Goal: Task Accomplishment & Management: Use online tool/utility

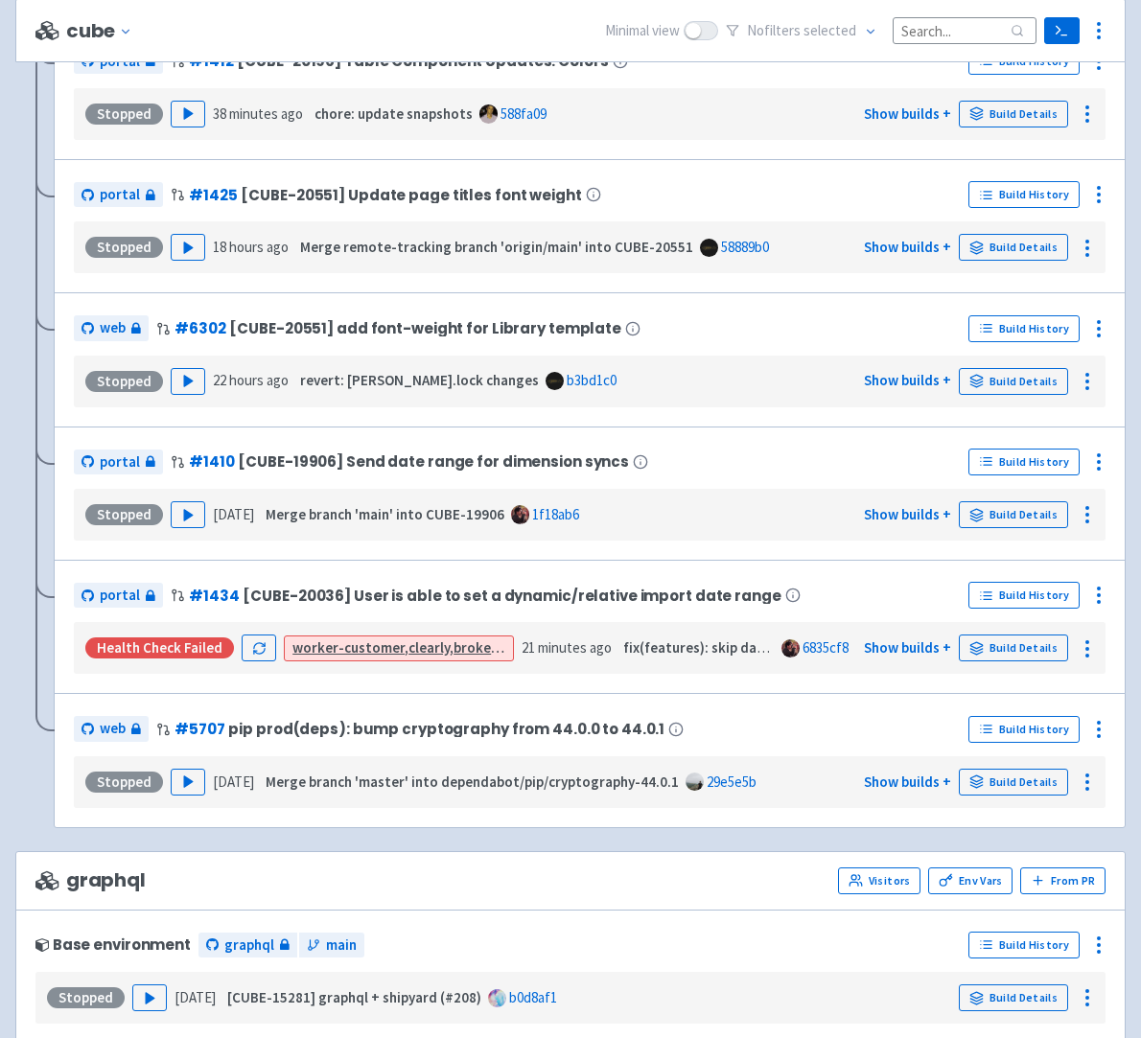
scroll to position [594, 0]
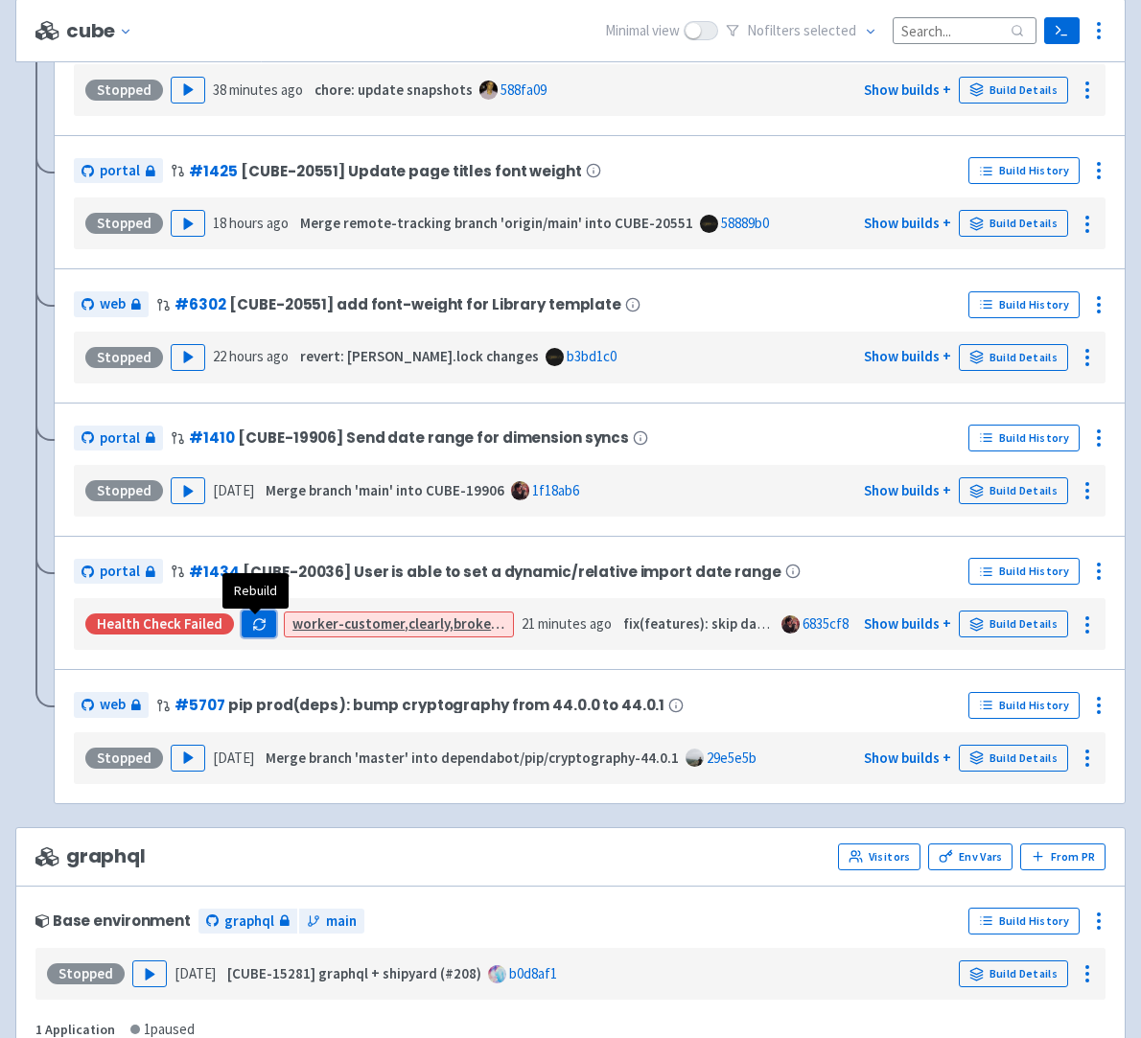
click at [258, 632] on icon "button" at bounding box center [259, 624] width 14 height 14
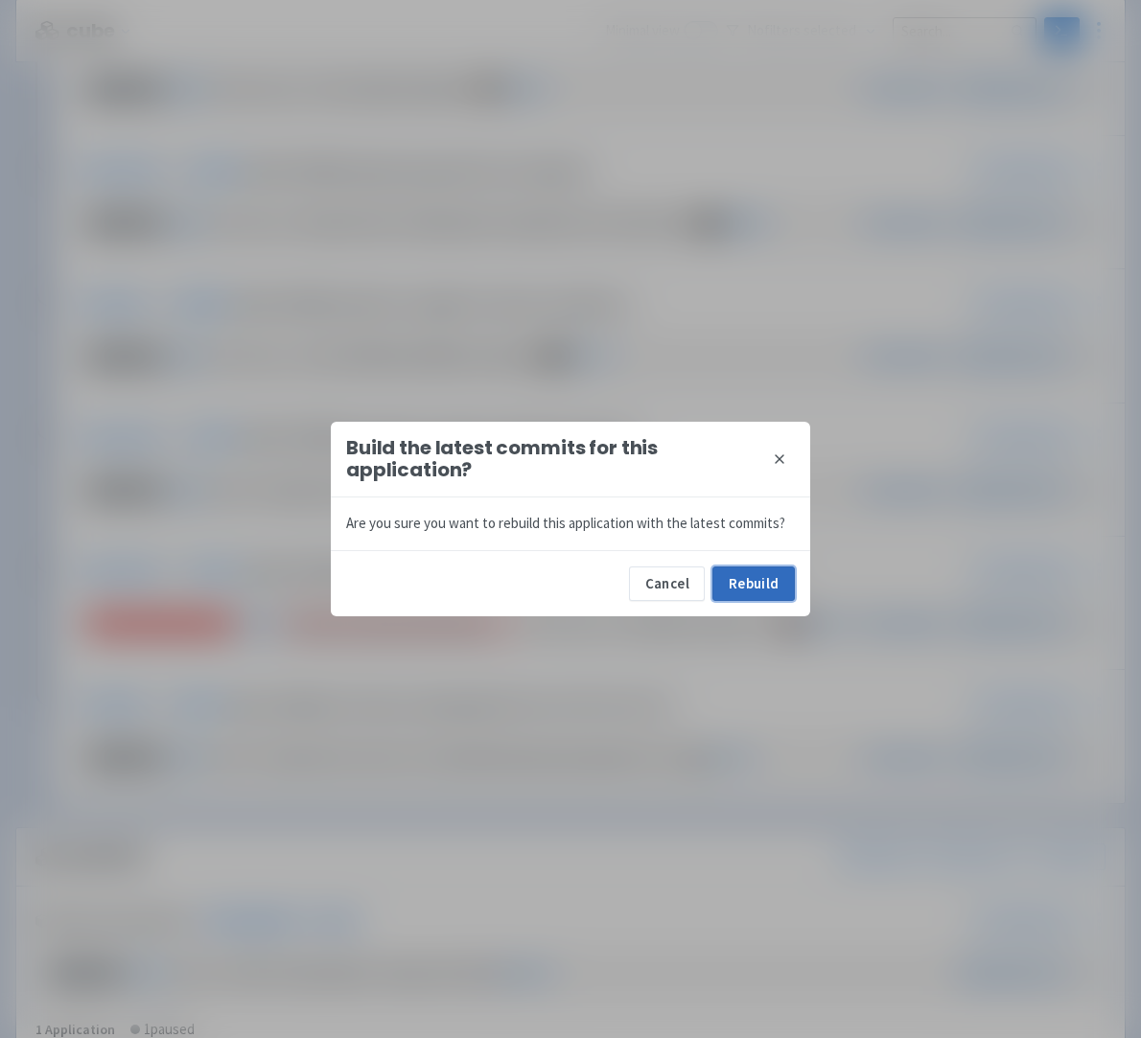
click at [744, 587] on button "Rebuild" at bounding box center [753, 584] width 82 height 35
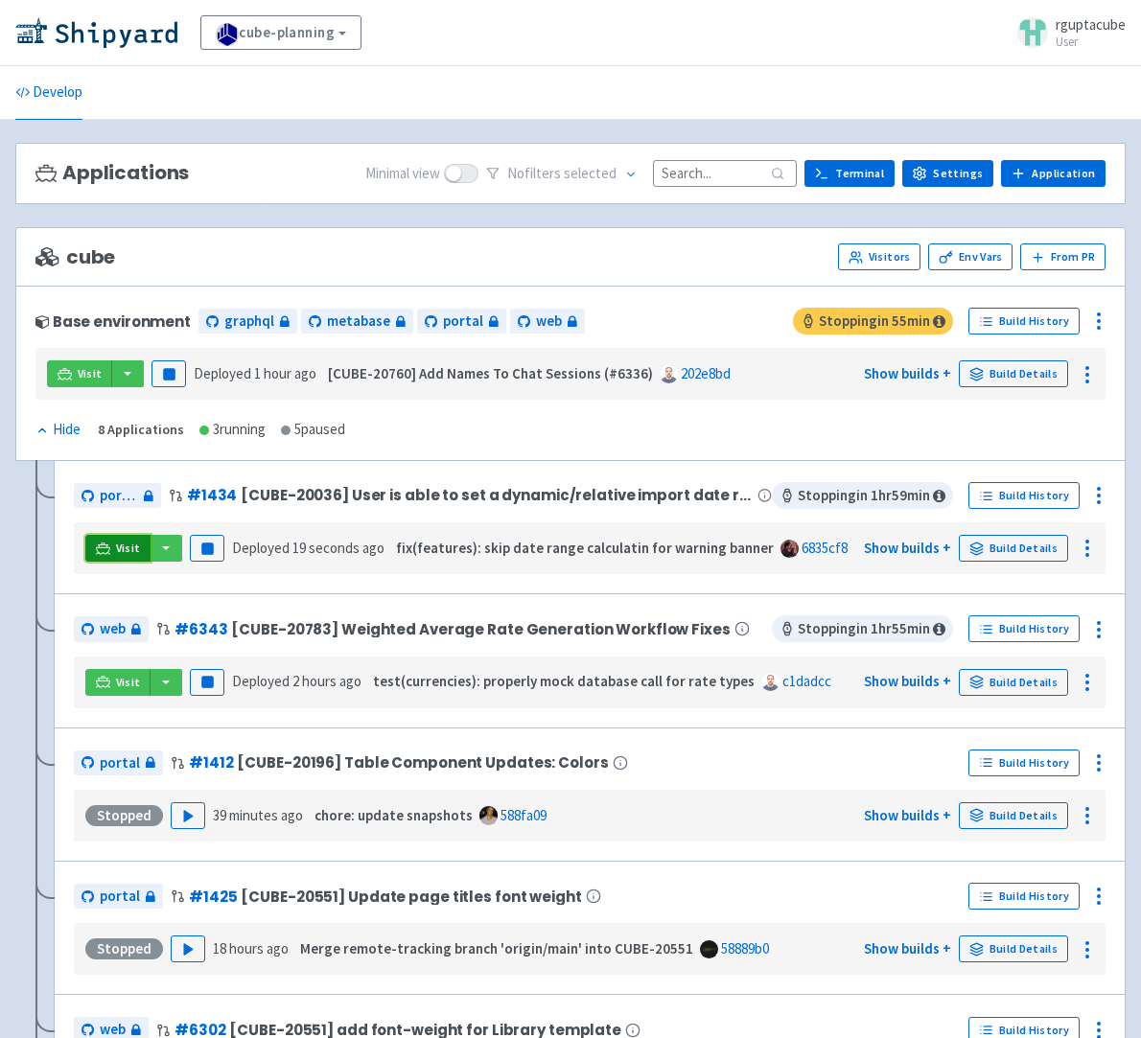
click at [110, 553] on link "Visit" at bounding box center [117, 548] width 65 height 27
click at [127, 548] on span "Visit" at bounding box center [128, 548] width 25 height 15
click at [665, 276] on div "cube Visitors Env Vars From PR" at bounding box center [570, 256] width 1110 height 59
